Goal: Check status

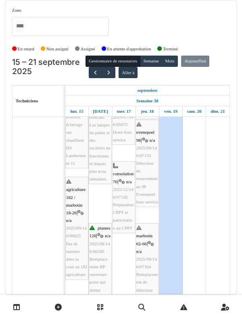
scroll to position [331, 0]
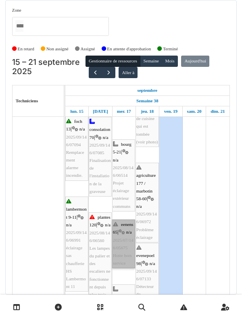
click at [126, 241] on link "eenens 65 | n/a 2025/07/146/05675 Hotte hors service" at bounding box center [123, 244] width 23 height 49
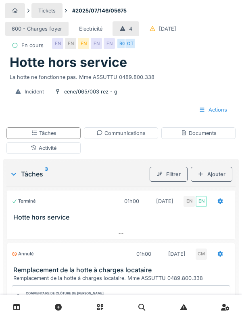
click at [65, 154] on div "Activité" at bounding box center [43, 148] width 74 height 12
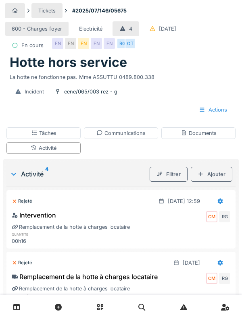
click at [64, 139] on div "Tâches" at bounding box center [43, 133] width 74 height 12
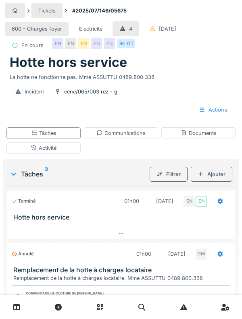
click at [60, 154] on div "Activité" at bounding box center [43, 148] width 74 height 12
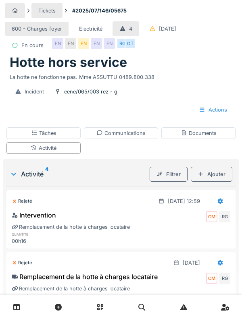
click at [31, 179] on div "Activité 4" at bounding box center [78, 174] width 137 height 10
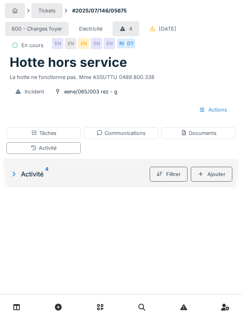
click at [42, 179] on div "Activité 4" at bounding box center [78, 174] width 137 height 10
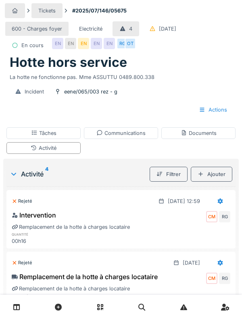
click at [60, 154] on div "Activité" at bounding box center [43, 148] width 74 height 12
click at [59, 154] on div "Activité" at bounding box center [43, 148] width 74 height 12
click at [61, 139] on div "Tâches" at bounding box center [43, 133] width 74 height 12
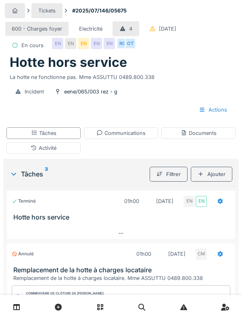
click at [67, 221] on div "Terminé 01h00 14/07/2025 EN EN Hotte hors service" at bounding box center [120, 205] width 229 height 31
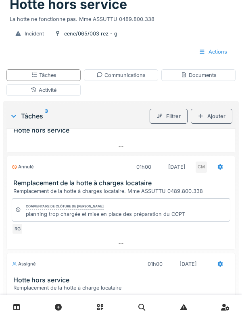
scroll to position [0, 0]
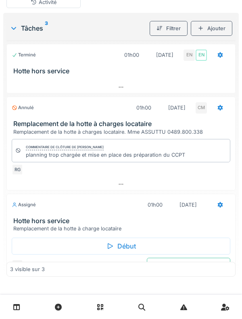
click at [71, 225] on h3 "Hotte hors service" at bounding box center [122, 221] width 218 height 8
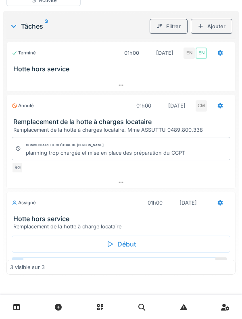
scroll to position [158, 0]
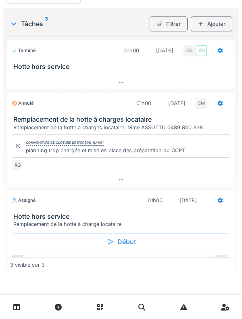
click at [75, 208] on div "Assigné 01h00 17/09/2025" at bounding box center [121, 200] width 218 height 15
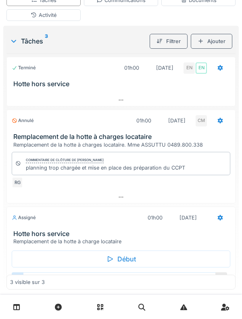
scroll to position [0, 0]
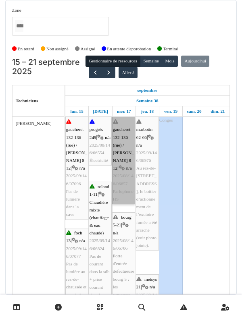
click at [122, 167] on link "gaucheret 132-136 (rue) / thomas 8-12 | n/a 2025/08/146/06657 Parlophone HS" at bounding box center [123, 160] width 23 height 87
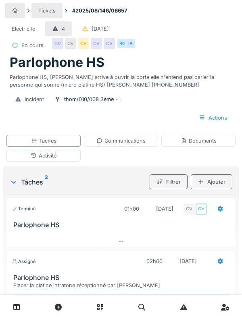
click at [62, 157] on div "Activité" at bounding box center [43, 156] width 74 height 12
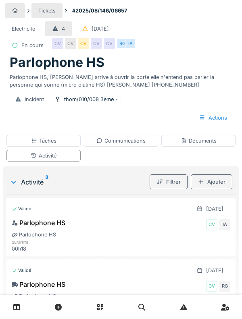
click at [200, 145] on div "Documents" at bounding box center [198, 141] width 74 height 12
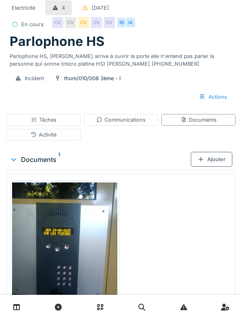
scroll to position [21, 0]
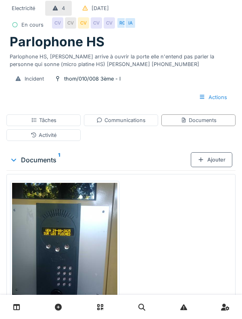
click at [133, 124] on div "Communications" at bounding box center [121, 120] width 74 height 12
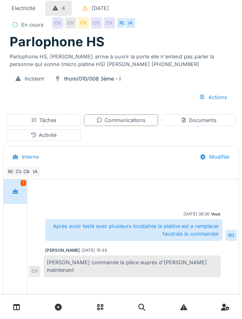
click at [181, 114] on div "Documents" at bounding box center [198, 120] width 74 height 12
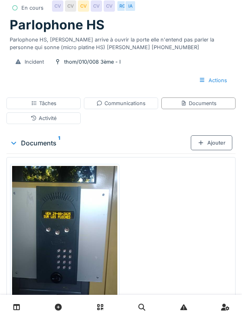
scroll to position [0, 0]
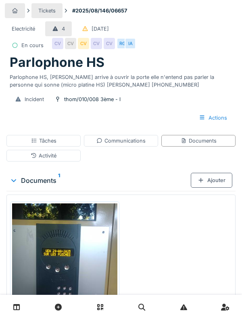
click at [60, 159] on div "Activité" at bounding box center [43, 156] width 74 height 12
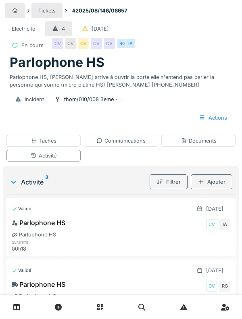
click at [58, 142] on div "Tâches" at bounding box center [43, 141] width 74 height 12
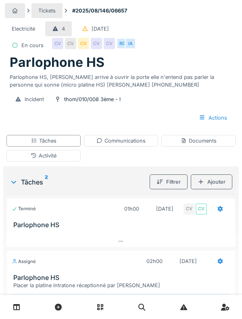
scroll to position [52, 0]
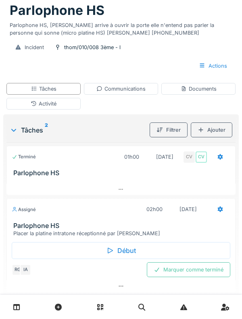
click at [183, 255] on div "Début" at bounding box center [121, 250] width 218 height 17
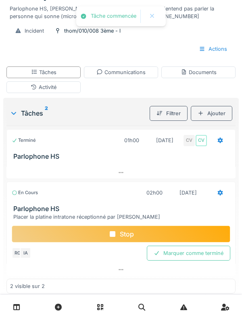
click at [23, 213] on h3 "Parlophone HS" at bounding box center [122, 209] width 218 height 8
